Goal: Task Accomplishment & Management: Complete application form

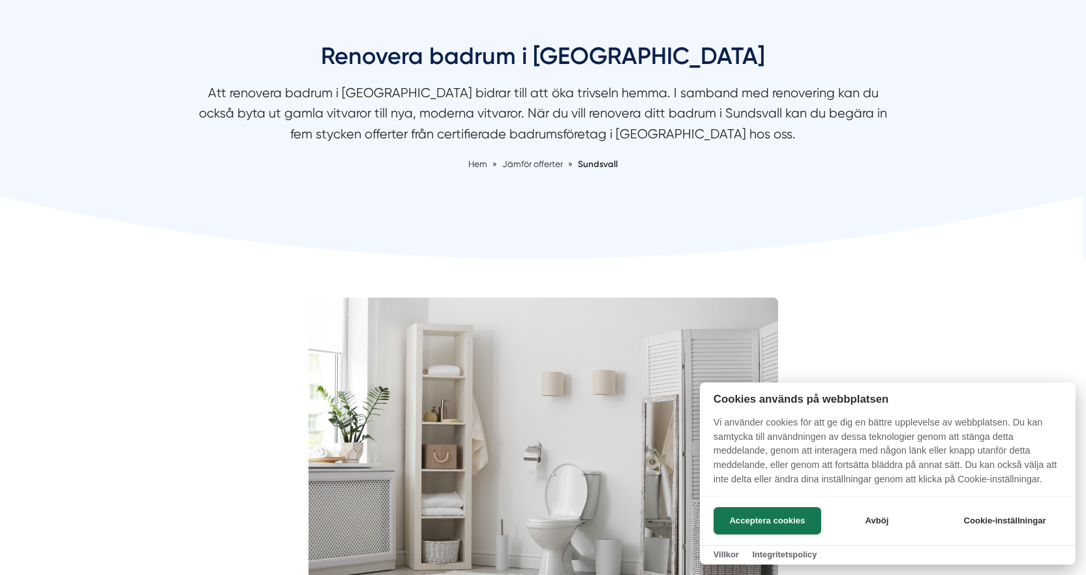
scroll to position [130, 0]
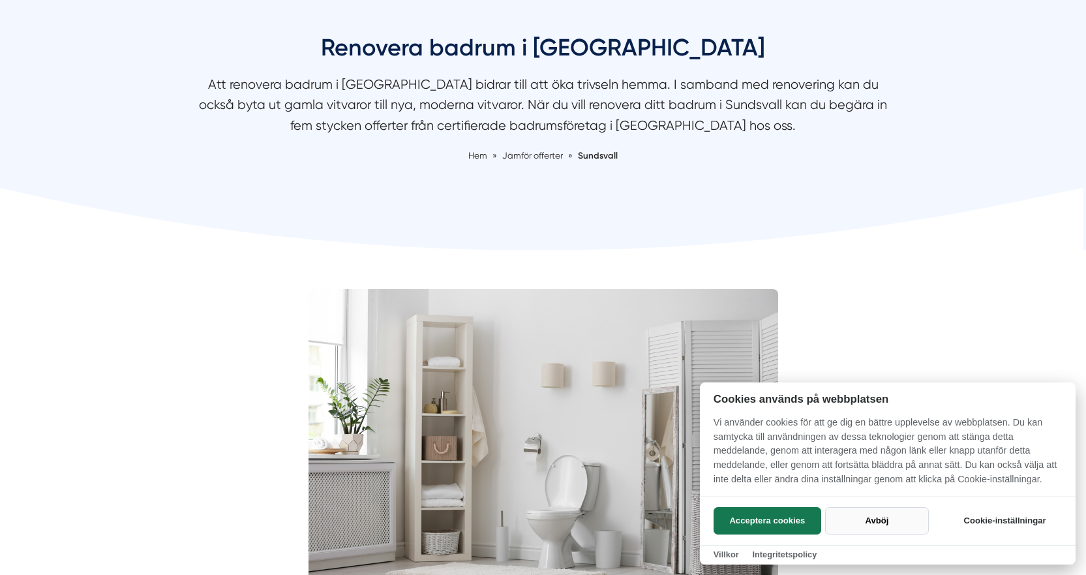
click at [884, 511] on button "Avböj" at bounding box center [877, 520] width 104 height 27
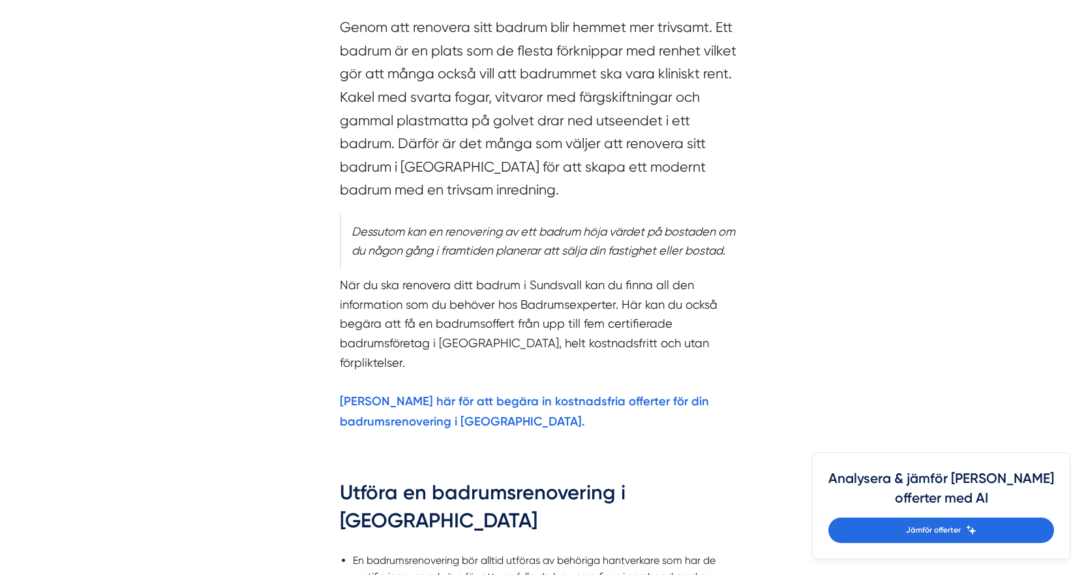
scroll to position [783, 0]
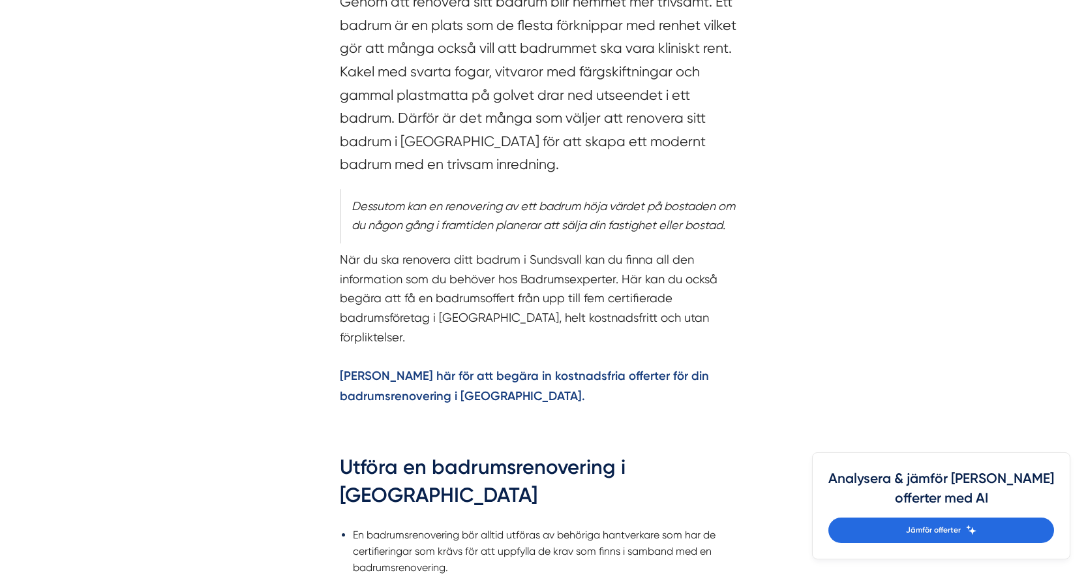
click at [485, 370] on strong "[PERSON_NAME] här för att begära in kostnadsfria offerter för din badrumsrenove…" at bounding box center [524, 385] width 369 height 35
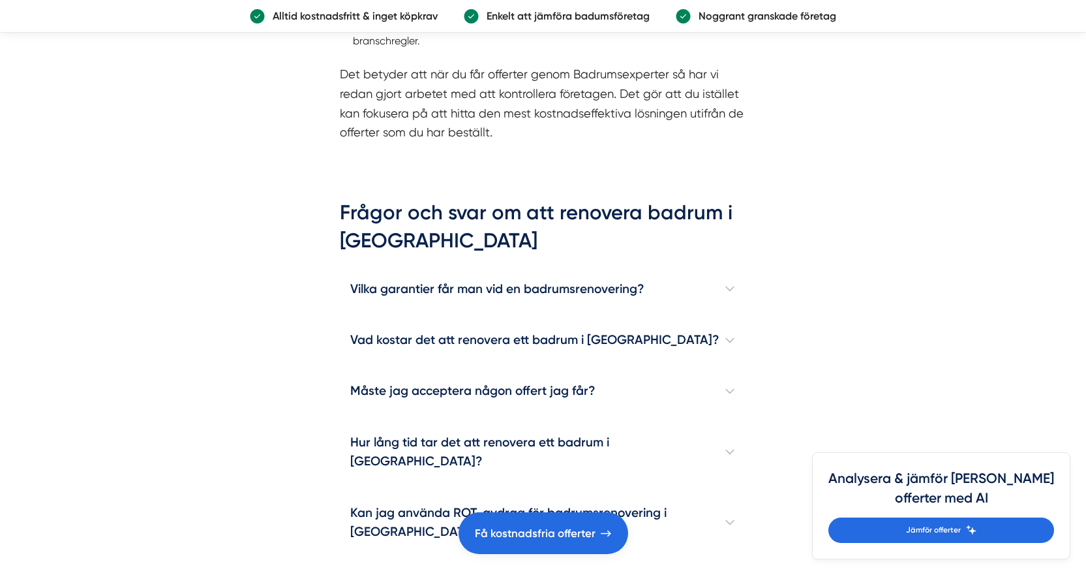
scroll to position [2282, 0]
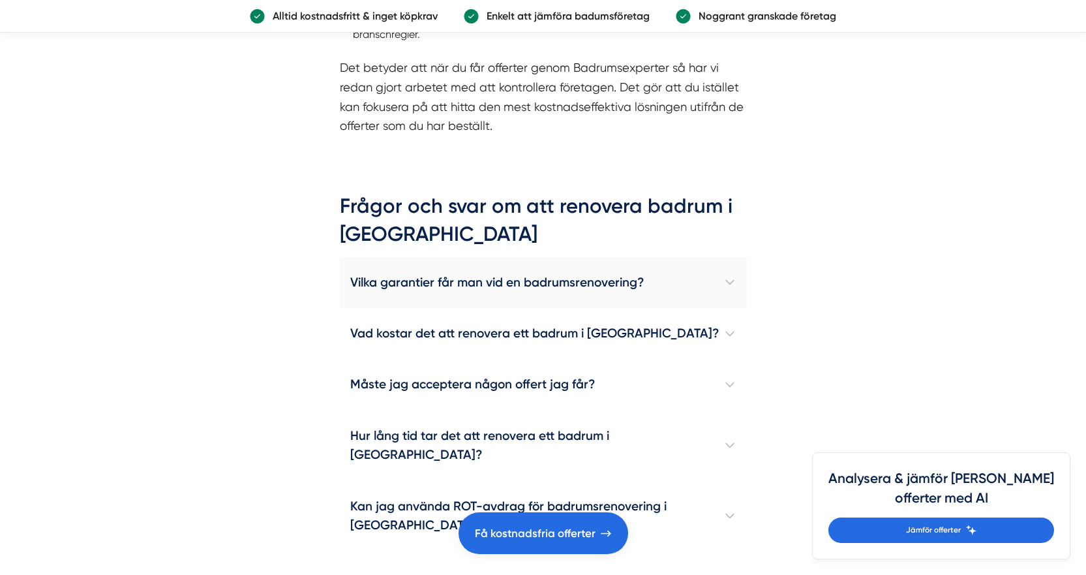
click at [471, 257] on h4 "Vilka garantier får man vid en badrumsrenovering?" at bounding box center [543, 282] width 407 height 51
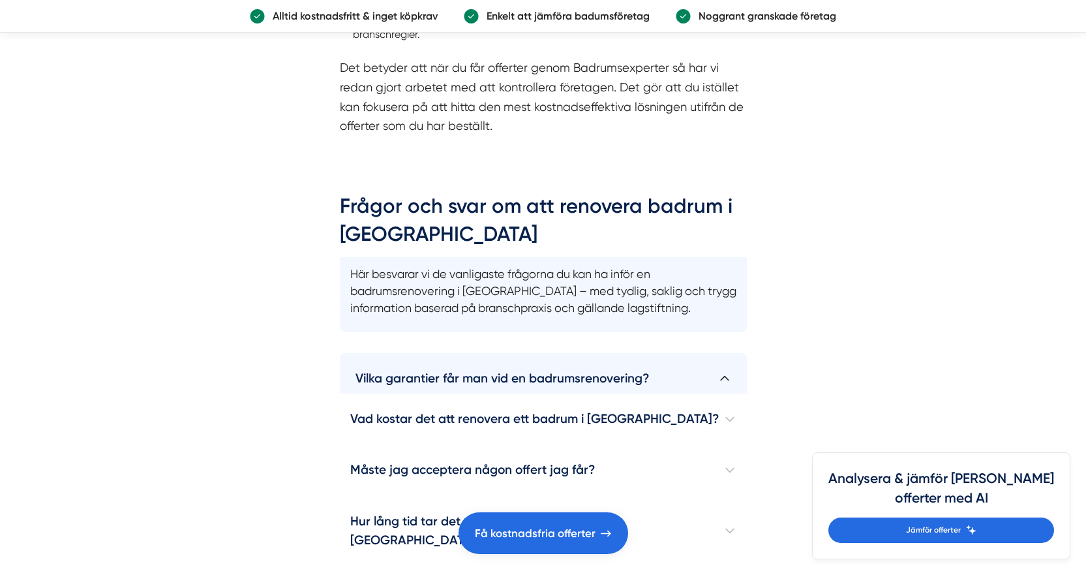
click at [491, 353] on h4 "Vilka garantier får man vid en badrumsrenovering?" at bounding box center [543, 373] width 407 height 40
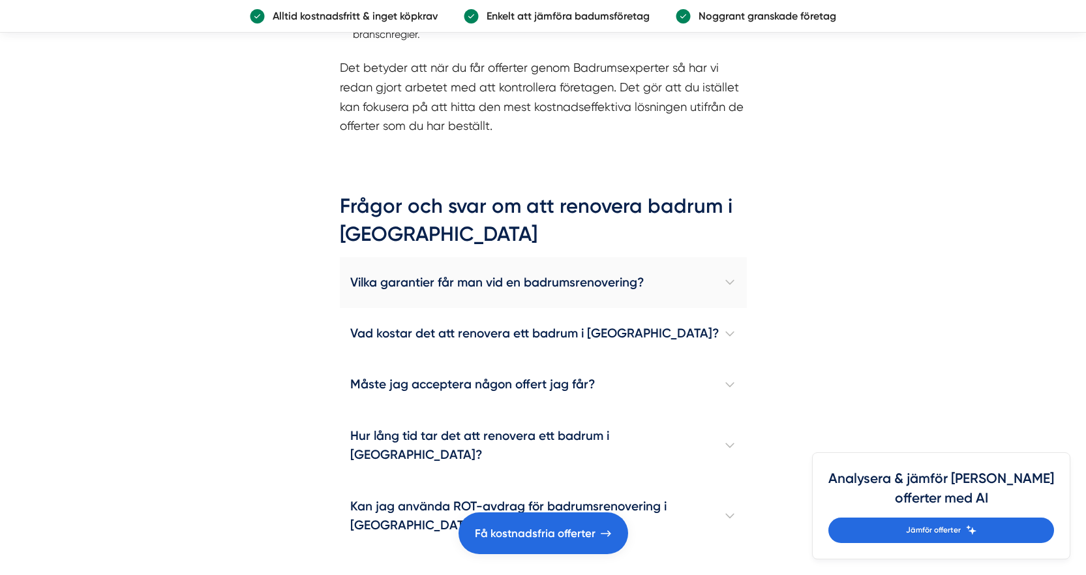
click at [483, 257] on h4 "Vilka garantier får man vid en badrumsrenovering?" at bounding box center [543, 282] width 407 height 51
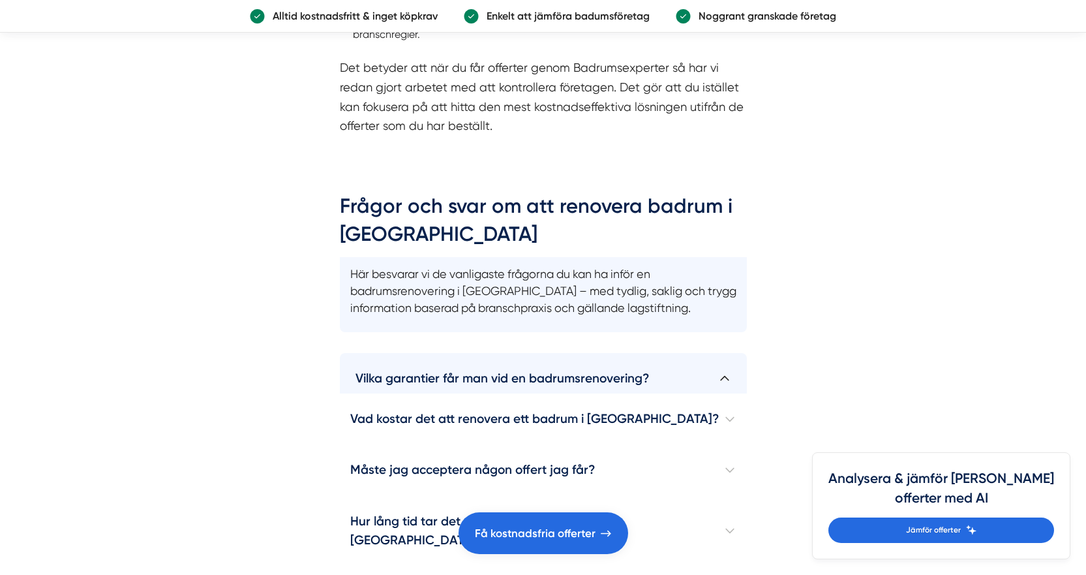
click at [486, 353] on h4 "Vilka garantier får man vid en badrumsrenovering?" at bounding box center [543, 373] width 407 height 40
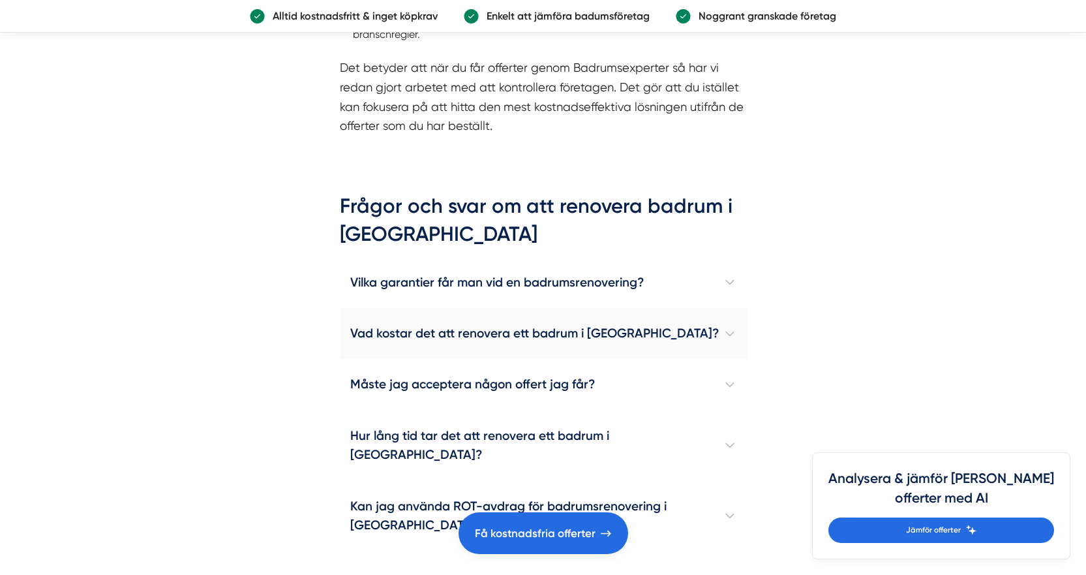
click at [486, 308] on h4 "Vad kostar det att renovera ett badrum i [GEOGRAPHIC_DATA]?" at bounding box center [543, 333] width 407 height 51
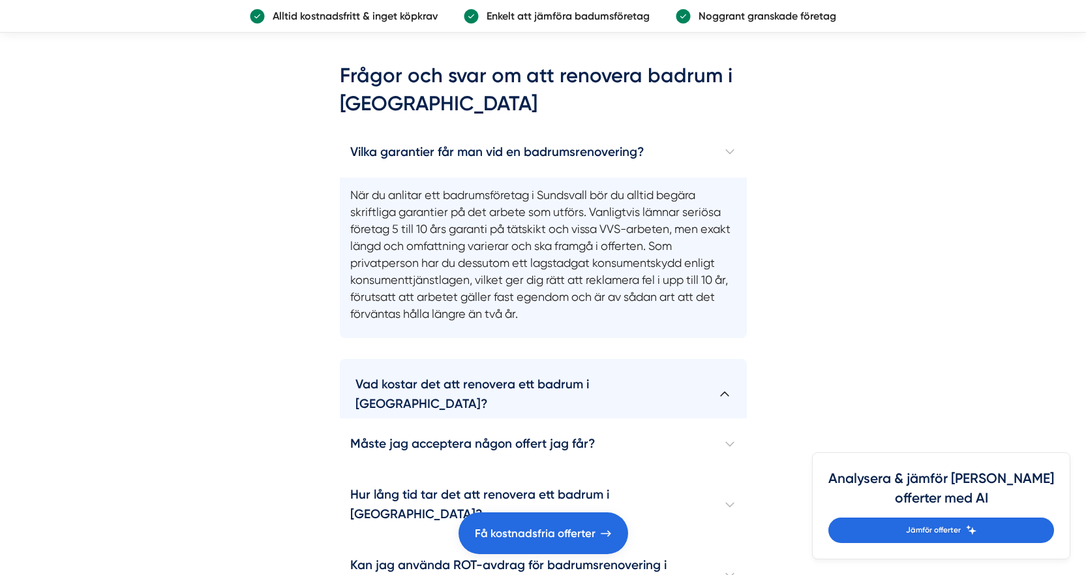
scroll to position [2478, 0]
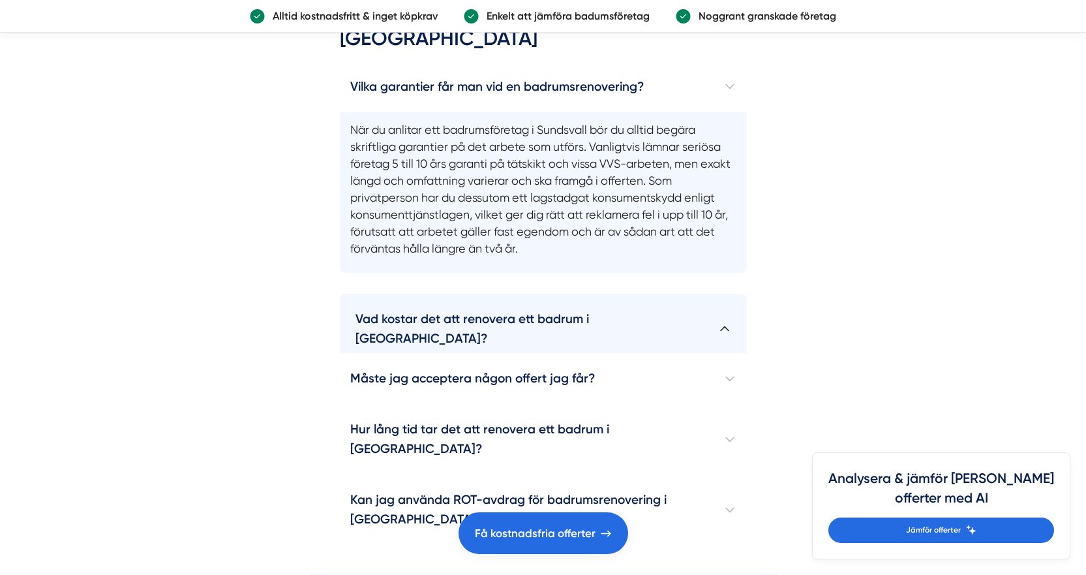
click at [410, 293] on h4 "Vad kostar det att renovera ett badrum i [GEOGRAPHIC_DATA]?" at bounding box center [543, 322] width 407 height 59
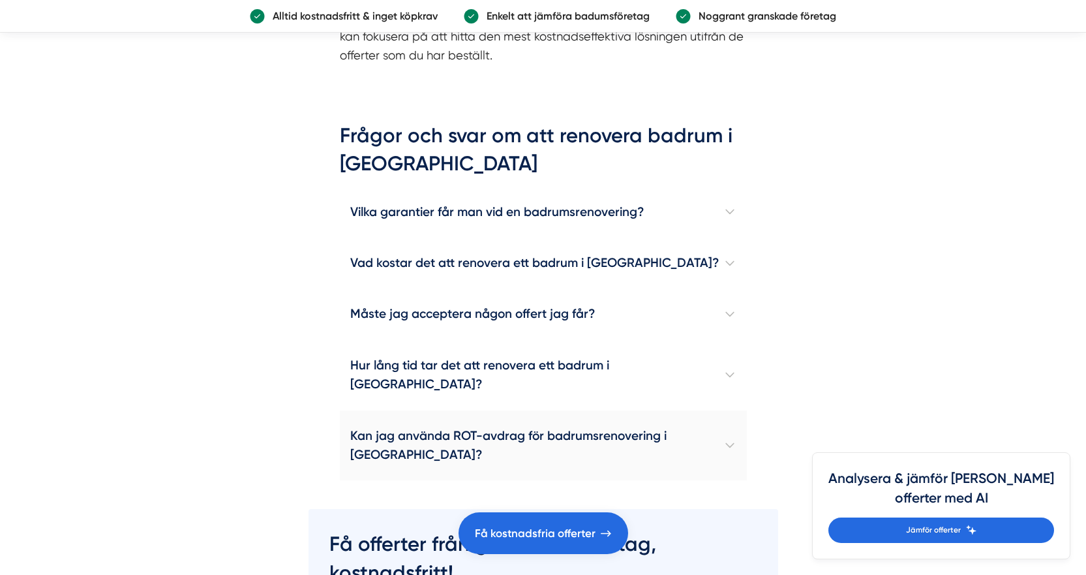
scroll to position [2348, 0]
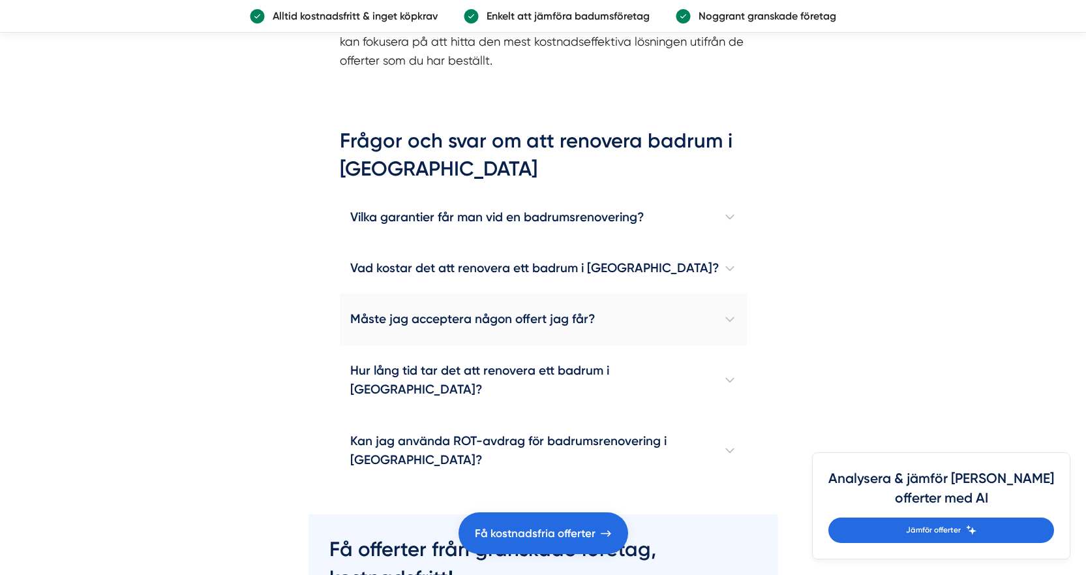
click at [425, 293] on h4 "Måste jag acceptera någon offert jag får?" at bounding box center [543, 318] width 407 height 51
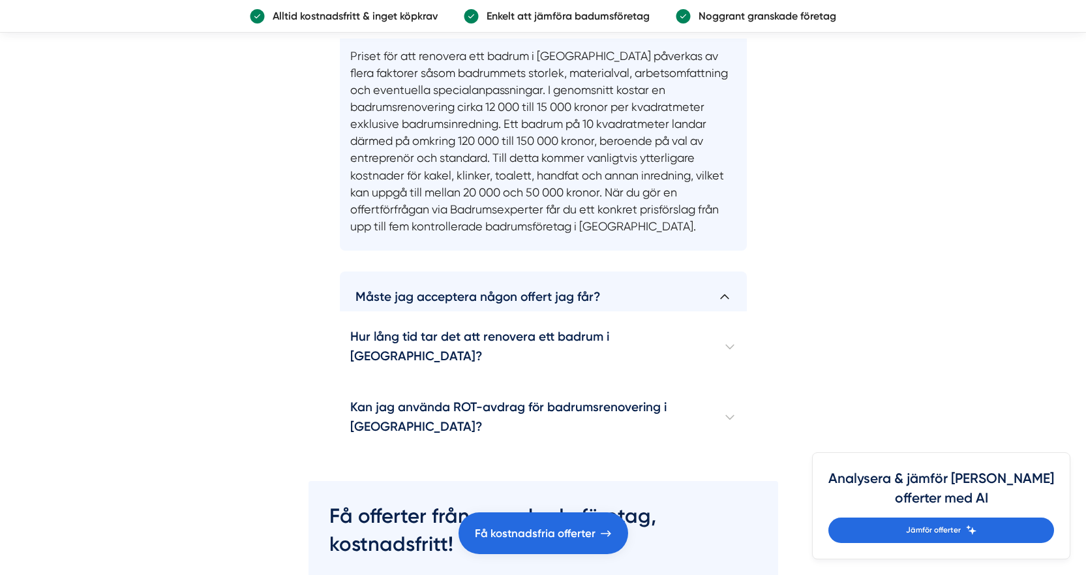
scroll to position [2608, 0]
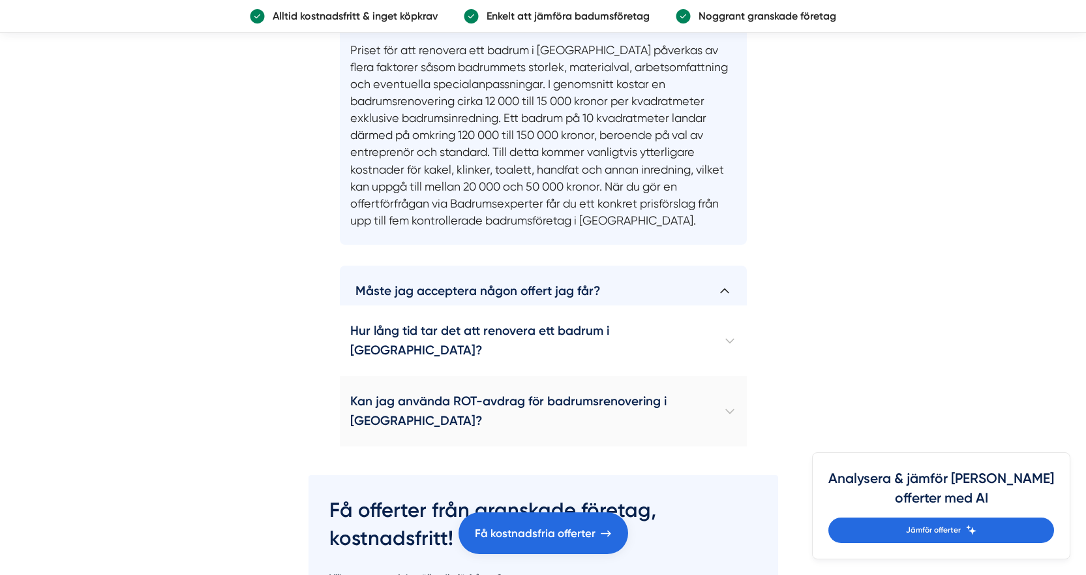
click at [490, 376] on h4 "Kan jag använda ROT-avdrag för badrumsrenovering i [GEOGRAPHIC_DATA]?" at bounding box center [543, 411] width 407 height 70
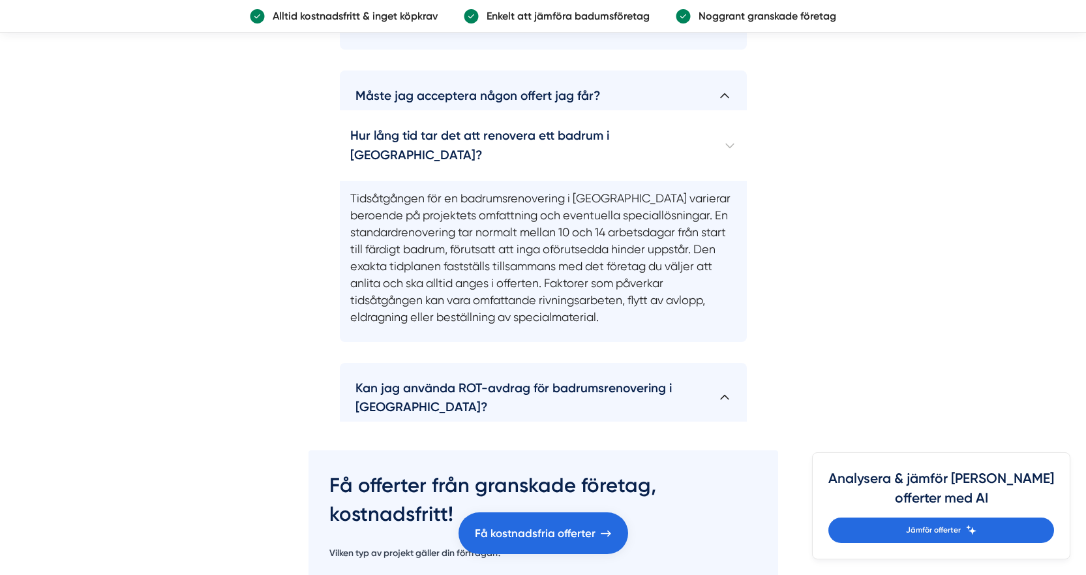
scroll to position [2804, 0]
click at [490, 362] on h4 "Kan jag använda ROT-avdrag för badrumsrenovering i [GEOGRAPHIC_DATA]?" at bounding box center [543, 391] width 407 height 59
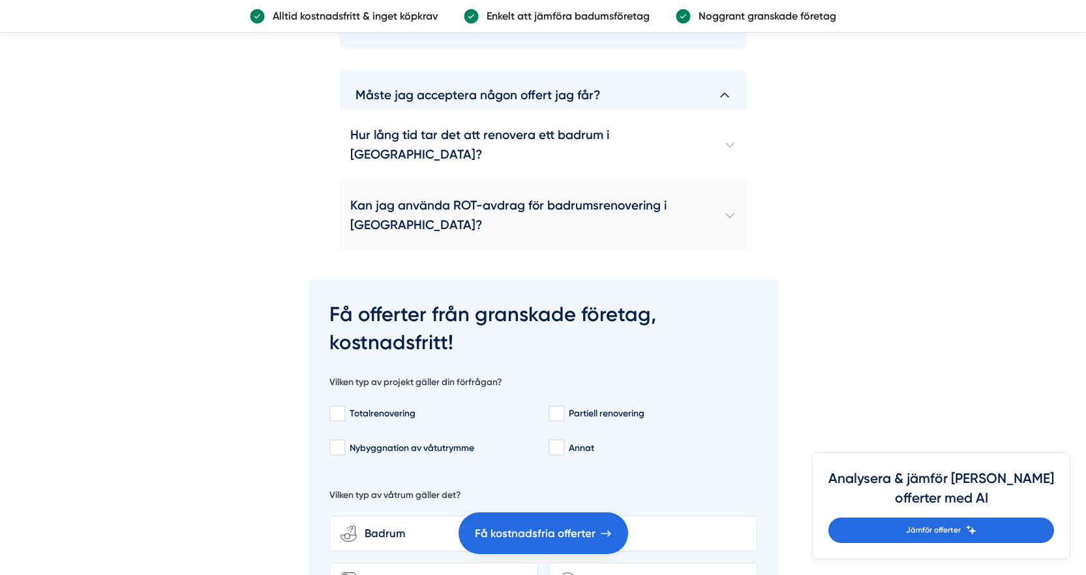
click at [466, 180] on h4 "Kan jag använda ROT-avdrag för badrumsrenovering i [GEOGRAPHIC_DATA]?" at bounding box center [543, 215] width 407 height 70
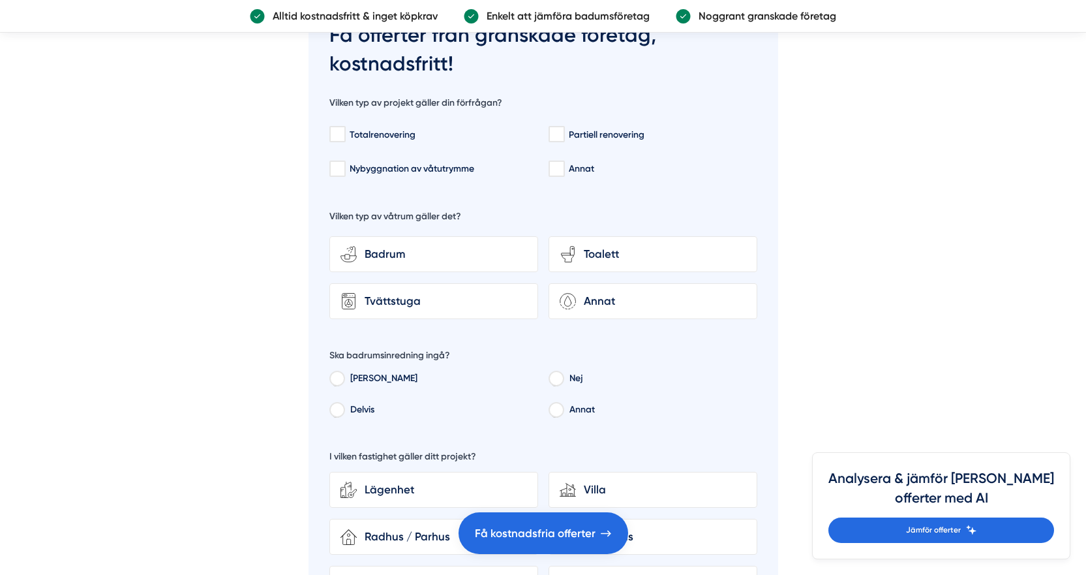
scroll to position [3456, 0]
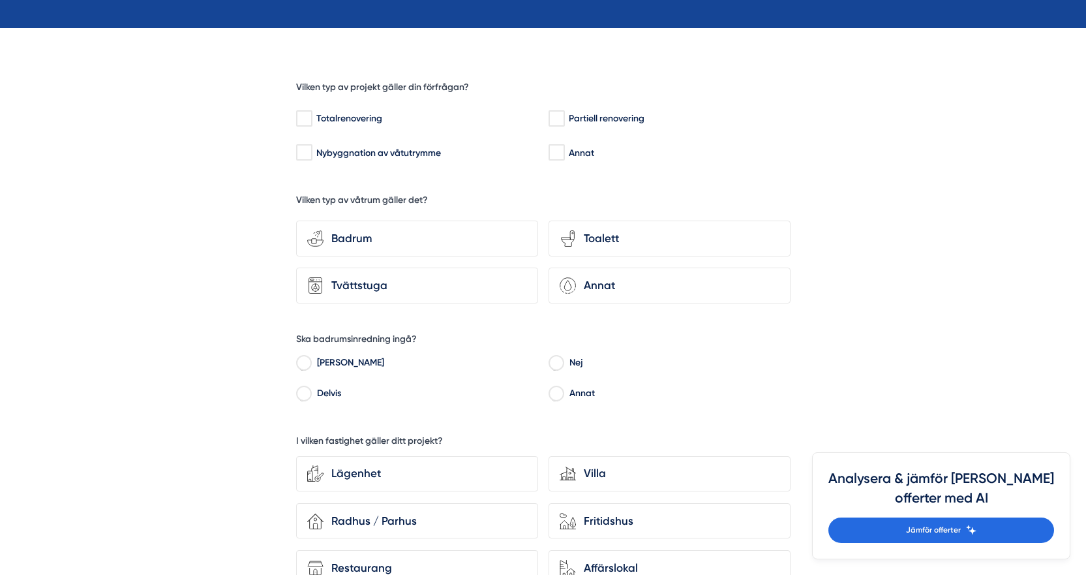
scroll to position [326, 0]
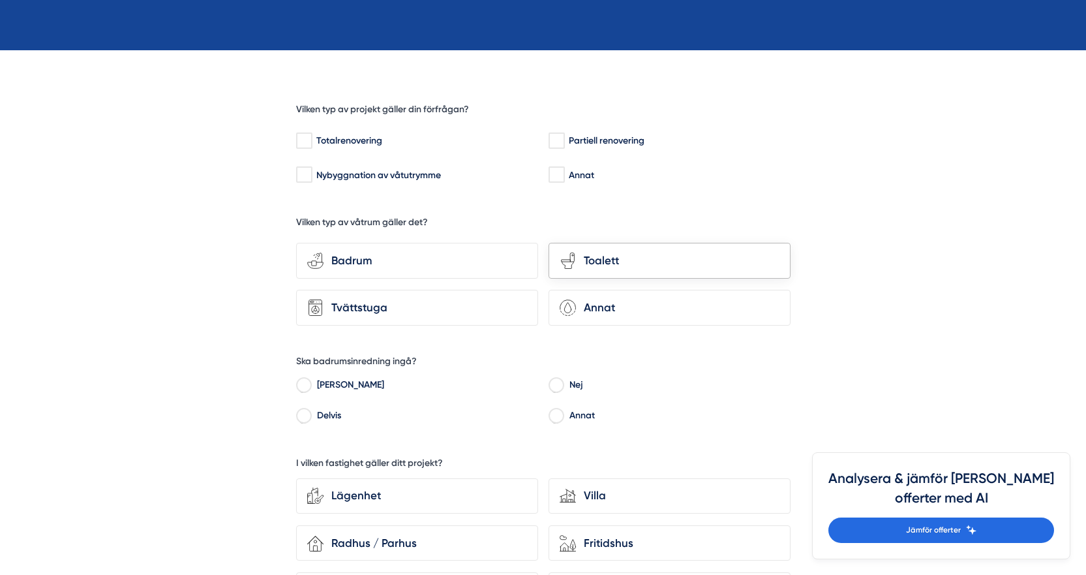
click at [657, 265] on div "Toalett" at bounding box center [677, 261] width 203 height 18
click at [0, 0] on input "toilet-seat Toalett" at bounding box center [0, 0] width 0 height 0
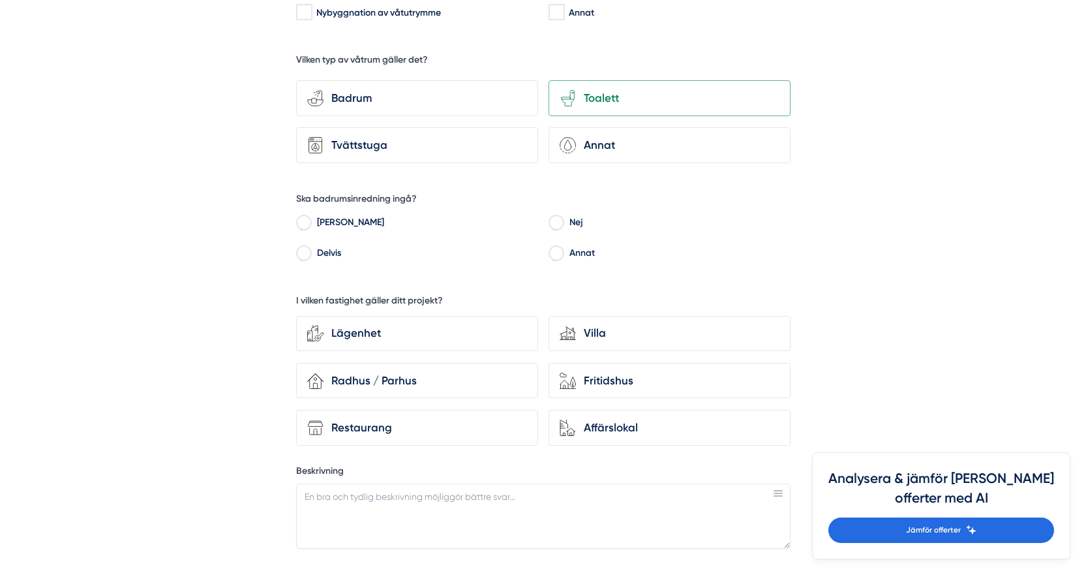
scroll to position [717, 0]
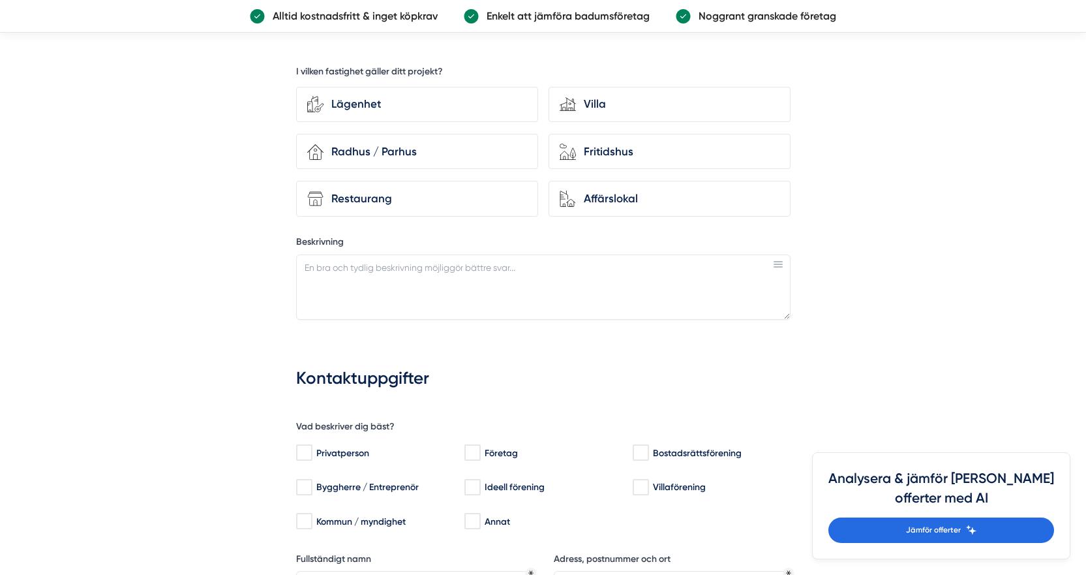
drag, startPoint x: 306, startPoint y: 451, endPoint x: 634, endPoint y: 380, distance: 334.9
click at [306, 450] on input "Privatperson" at bounding box center [303, 452] width 15 height 13
checkbox input "true"
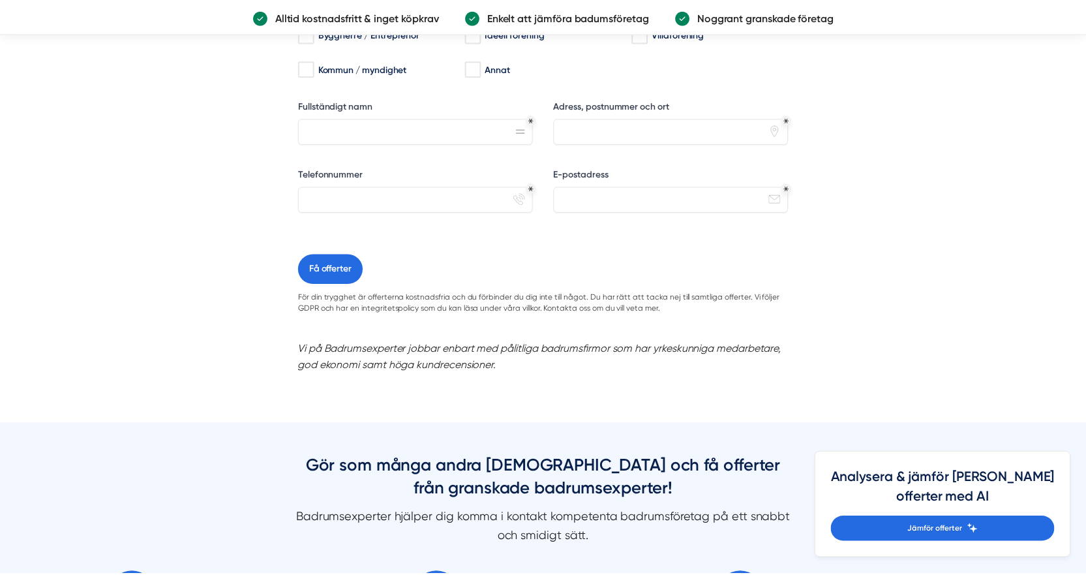
scroll to position [1174, 0]
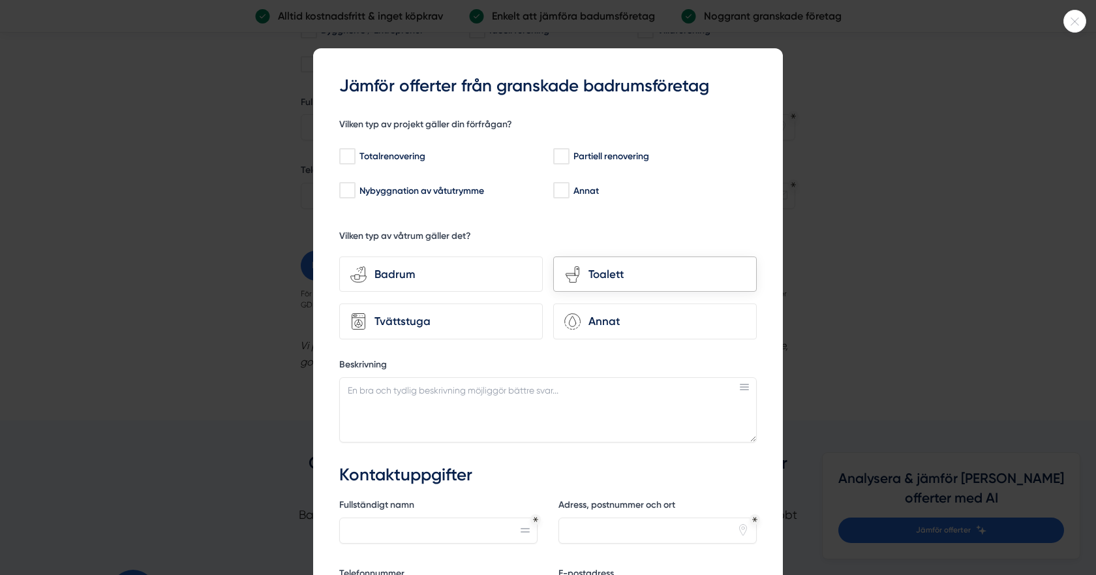
click at [642, 279] on div "Toalett" at bounding box center [662, 274] width 165 height 18
click at [0, 0] on input "toilet-seat Toalett" at bounding box center [0, 0] width 0 height 0
click at [560, 193] on input "Annat" at bounding box center [560, 190] width 15 height 13
checkbox input "true"
click at [560, 159] on input "Partiell renovering" at bounding box center [560, 156] width 15 height 13
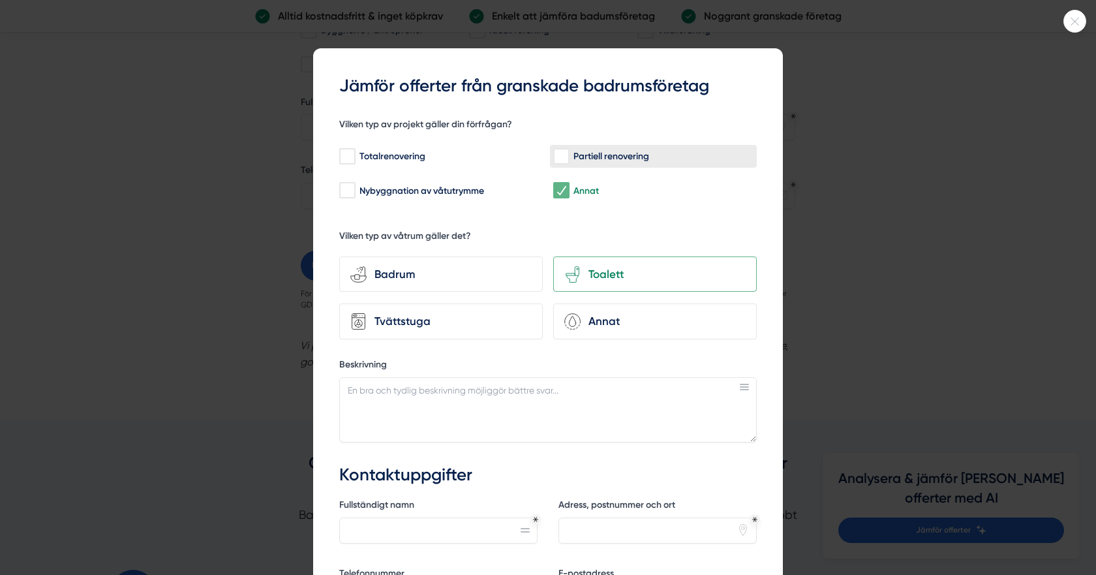
checkbox input "true"
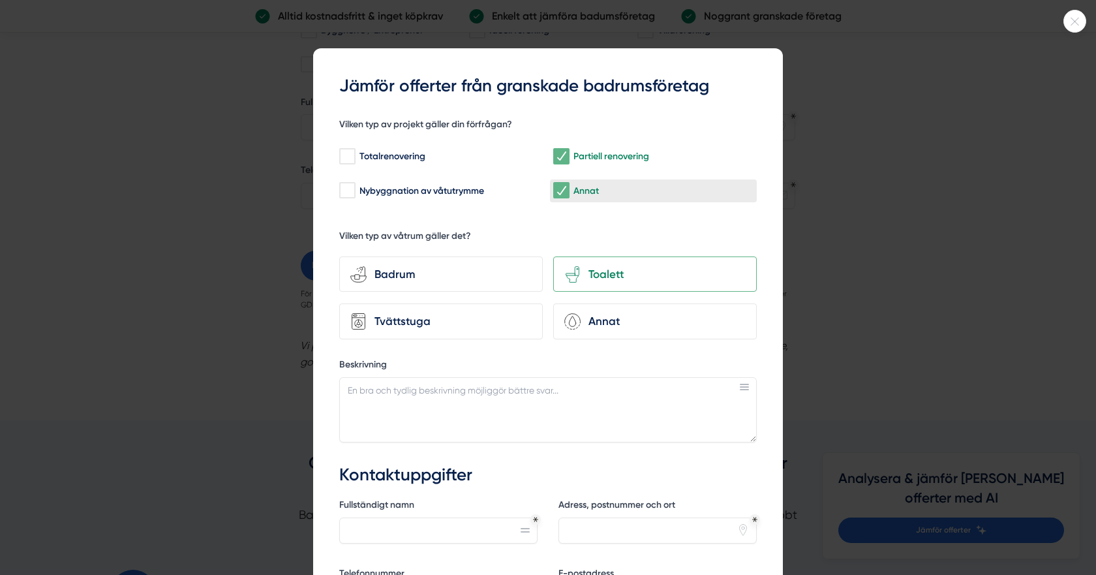
click at [556, 194] on input "Annat" at bounding box center [560, 190] width 15 height 13
checkbox input "false"
click at [563, 150] on input "Partiell renovering" at bounding box center [560, 156] width 15 height 13
checkbox input "false"
drag, startPoint x: 867, startPoint y: 200, endPoint x: 1095, endPoint y: 59, distance: 267.7
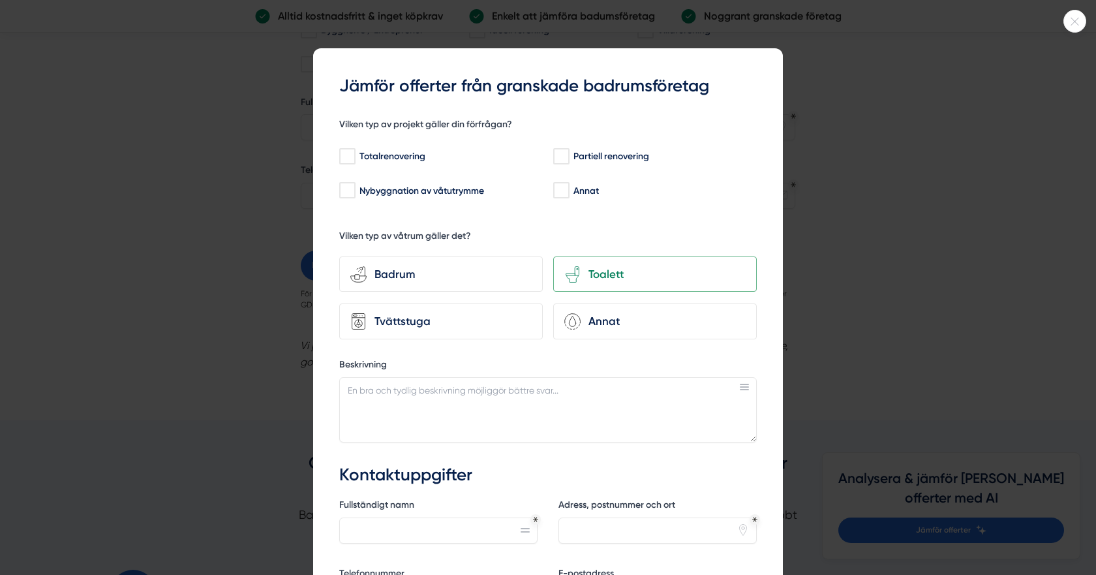
click at [894, 179] on div at bounding box center [548, 287] width 1096 height 575
